Goal: Check status: Check status

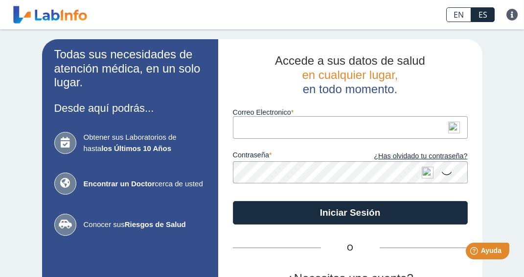
click at [449, 127] on img at bounding box center [455, 127] width 12 height 12
click at [449, 129] on img at bounding box center [455, 127] width 12 height 12
type input "[EMAIL_ADDRESS][DOMAIN_NAME]"
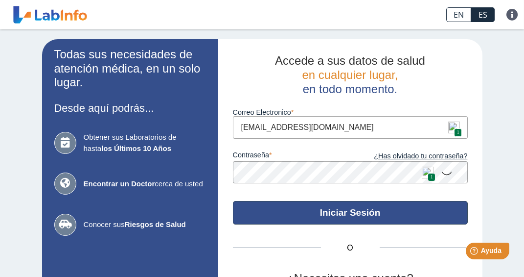
click at [350, 217] on button "Iniciar Sesión" at bounding box center [350, 213] width 235 height 24
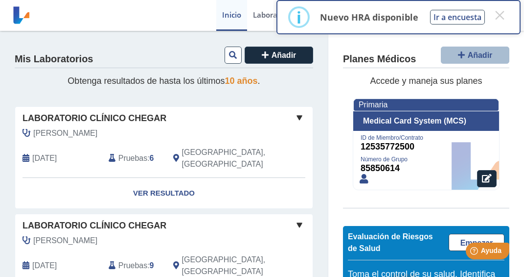
click at [157, 182] on link "Ver Resultado" at bounding box center [164, 193] width 298 height 31
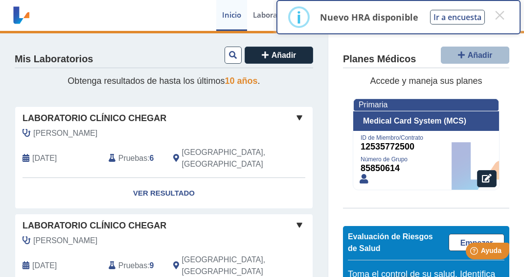
click at [158, 180] on link "Ver Resultado" at bounding box center [164, 193] width 298 height 31
click at [180, 182] on link "Ver Resultado" at bounding box center [164, 193] width 298 height 31
click at [501, 14] on button "×" at bounding box center [500, 15] width 18 height 18
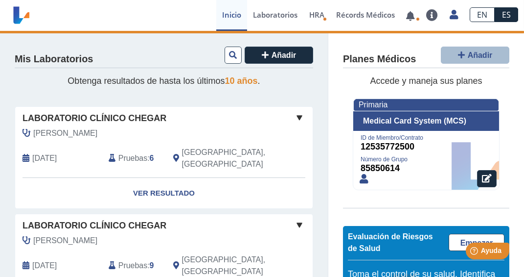
click at [180, 179] on link "Ver Resultado" at bounding box center [164, 193] width 298 height 31
click at [295, 117] on span at bounding box center [300, 118] width 12 height 12
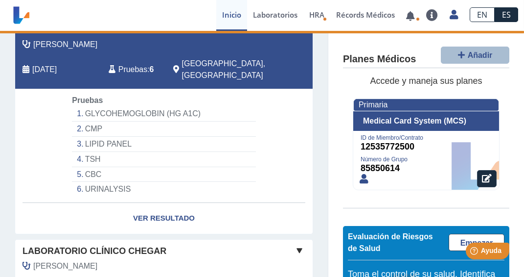
scroll to position [196, 0]
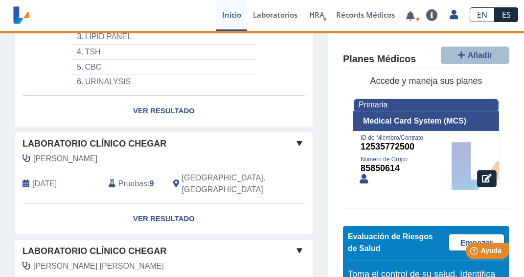
click at [166, 101] on link "Ver Resultado" at bounding box center [164, 110] width 298 height 31
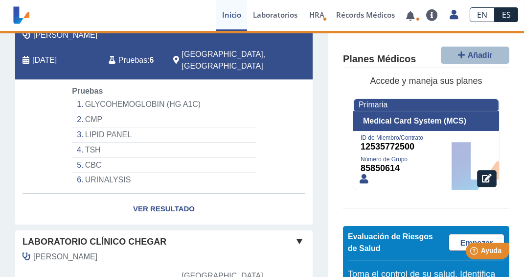
click at [119, 54] on span "Pruebas" at bounding box center [133, 60] width 29 height 12
click at [149, 200] on link "Ver Resultado" at bounding box center [164, 208] width 298 height 31
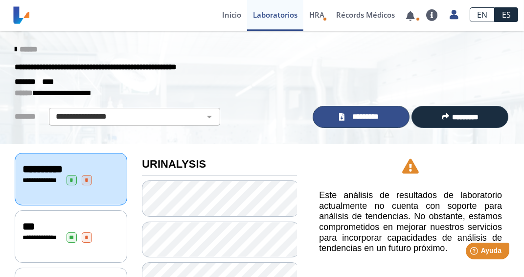
click at [349, 116] on span "*********" at bounding box center [366, 116] width 36 height 11
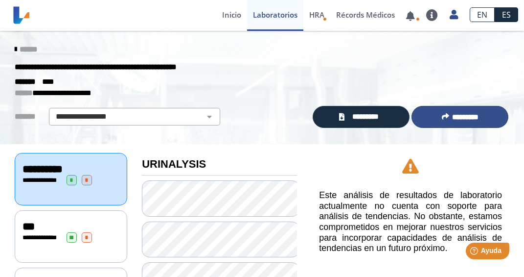
click at [455, 115] on span "*********" at bounding box center [465, 116] width 26 height 7
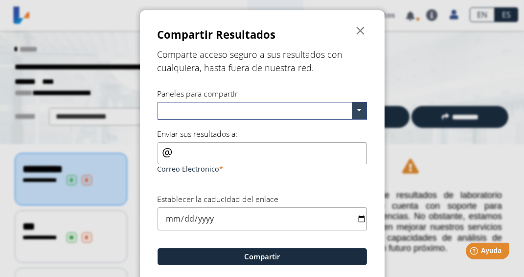
click at [360, 30] on span "" at bounding box center [362, 31] width 12 height 12
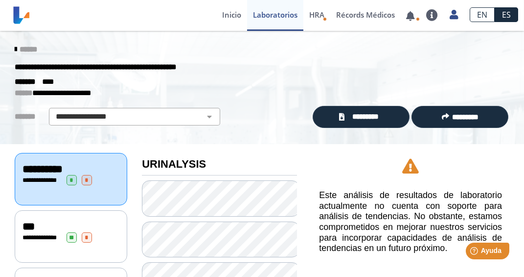
click at [131, 115] on select "**********" at bounding box center [135, 117] width 166 height 12
click at [148, 93] on p "**********" at bounding box center [255, 93] width 480 height 12
click at [455, 14] on icon at bounding box center [454, 14] width 8 height 7
click at [394, 106] on link "Cerrar Sesión" at bounding box center [409, 104] width 111 height 29
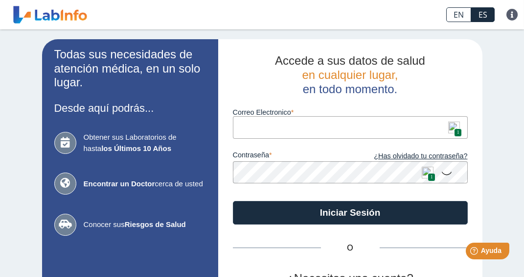
click at [246, 129] on input "Correo Electronico" at bounding box center [350, 127] width 235 height 22
type input "[EMAIL_ADDRESS][DOMAIN_NAME]"
click at [233, 201] on button "Iniciar Sesión" at bounding box center [350, 213] width 235 height 24
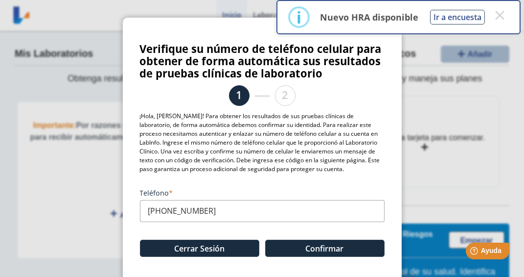
click at [222, 246] on button "Cerrar Sesión" at bounding box center [199, 247] width 119 height 17
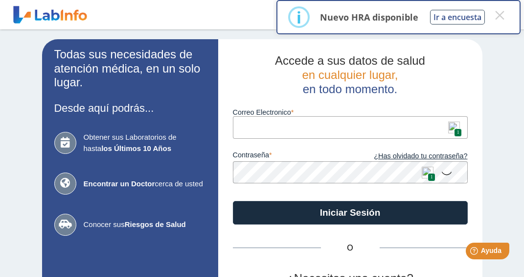
click at [271, 127] on input "Correo Electronico" at bounding box center [350, 127] width 235 height 22
click at [267, 134] on input "Correo Electronico" at bounding box center [350, 127] width 235 height 22
type input "[EMAIL_ADDRESS][DOMAIN_NAME]"
click at [446, 174] on icon at bounding box center [448, 172] width 12 height 19
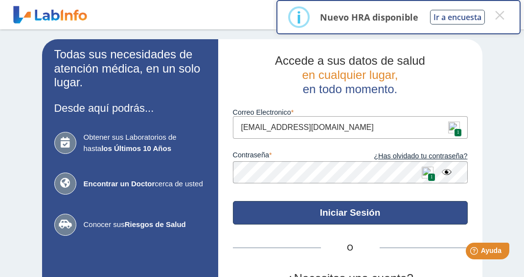
click at [328, 211] on button "Iniciar Sesión" at bounding box center [350, 213] width 235 height 24
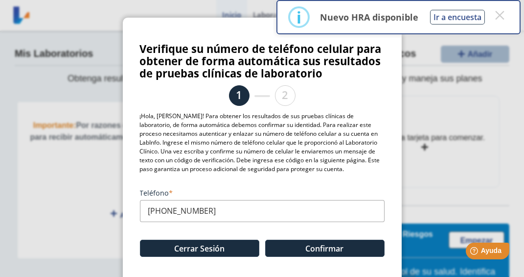
scroll to position [0, 0]
drag, startPoint x: 212, startPoint y: 213, endPoint x: 180, endPoint y: 214, distance: 32.4
click at [180, 214] on input "[PHONE_NUMBER]" at bounding box center [262, 211] width 245 height 22
type input "[PHONE_NUMBER]"
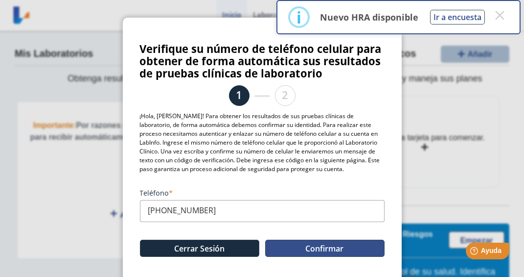
click at [295, 245] on button "Confirmar" at bounding box center [324, 247] width 119 height 17
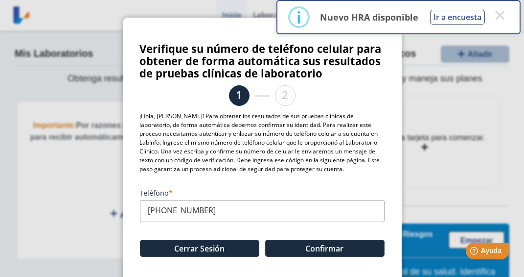
scroll to position [0, 0]
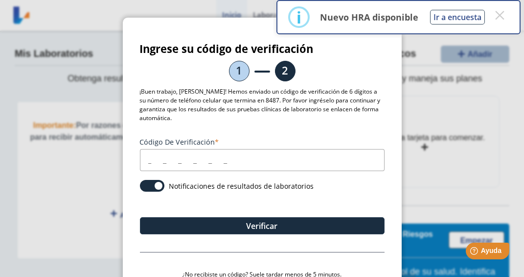
click at [146, 162] on input "Código de verificación" at bounding box center [262, 160] width 245 height 22
type input "631706"
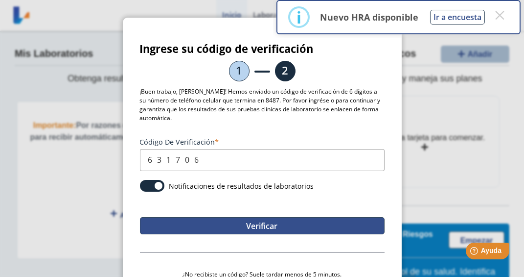
click at [243, 229] on button "Verificar" at bounding box center [262, 225] width 245 height 17
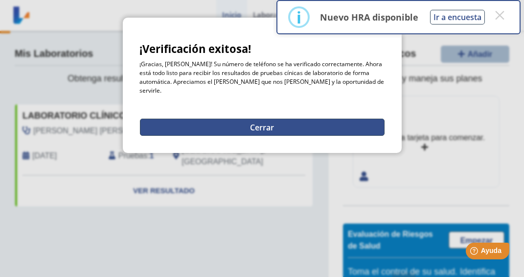
click at [191, 122] on button "Cerrar" at bounding box center [262, 127] width 245 height 17
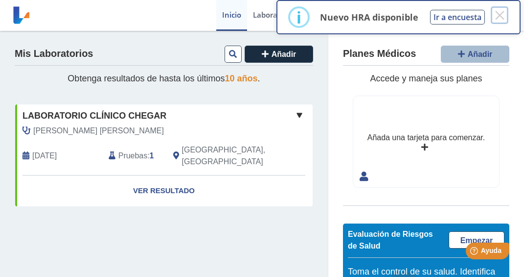
click at [498, 12] on button "×" at bounding box center [500, 15] width 18 height 18
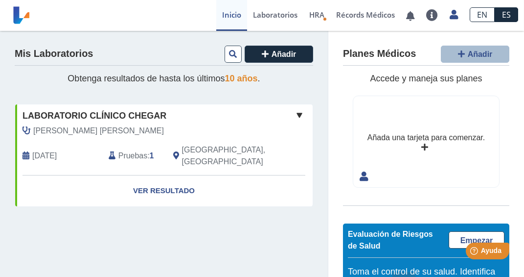
click at [453, 14] on icon at bounding box center [454, 14] width 8 height 7
click at [428, 44] on link "Perfil" at bounding box center [409, 45] width 111 height 29
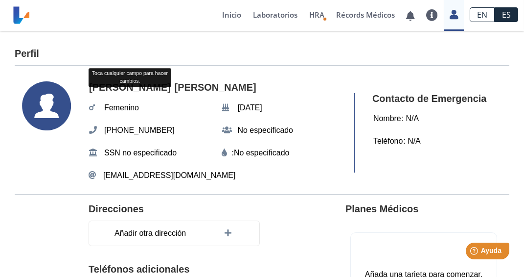
click at [453, 18] on icon at bounding box center [454, 14] width 8 height 7
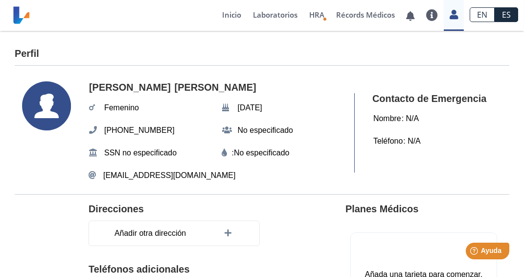
click at [453, 18] on icon at bounding box center [454, 14] width 8 height 7
click at [459, 17] on link at bounding box center [454, 13] width 20 height 13
click at [421, 105] on link "Cerrar Sesión" at bounding box center [409, 104] width 111 height 29
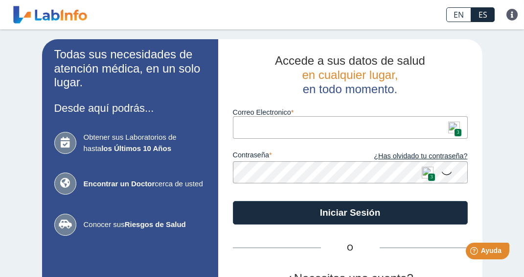
click at [449, 126] on img at bounding box center [455, 127] width 12 height 12
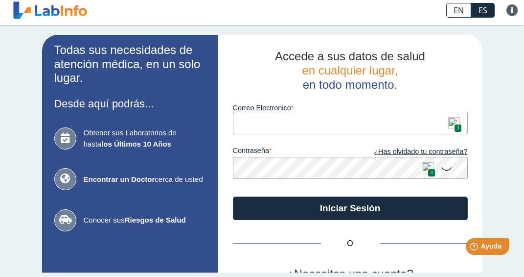
scroll to position [6, 0]
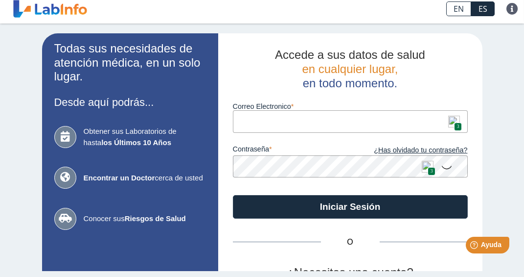
click at [345, 124] on input "Correo Electronico" at bounding box center [350, 121] width 235 height 22
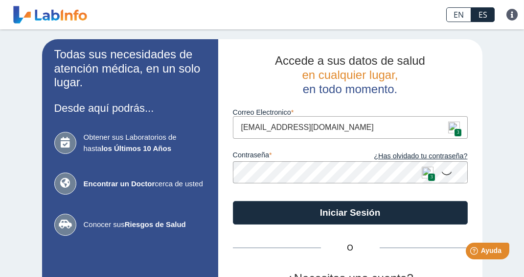
type input "[EMAIL_ADDRESS][DOMAIN_NAME]"
click at [233, 201] on button "Iniciar Sesión" at bounding box center [350, 213] width 235 height 24
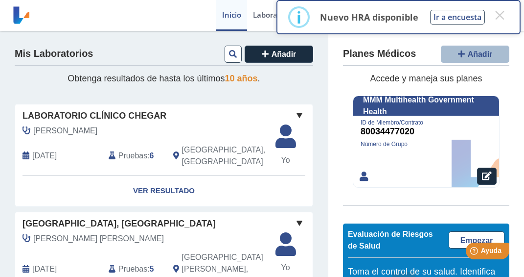
click at [175, 184] on link "Ver Resultado" at bounding box center [164, 190] width 298 height 31
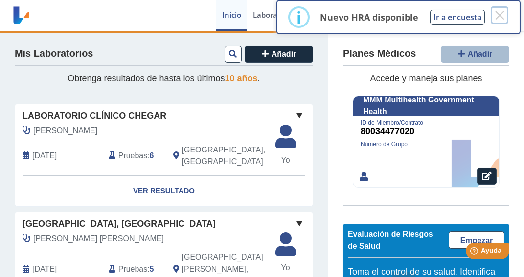
click at [502, 17] on button "×" at bounding box center [500, 15] width 18 height 18
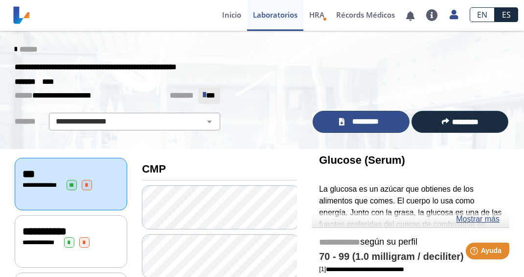
click at [363, 124] on span "*********" at bounding box center [366, 121] width 36 height 11
